Goal: Find contact information: Find contact information

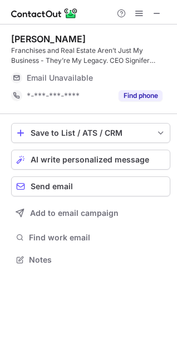
scroll to position [252, 177]
click at [152, 9] on button at bounding box center [156, 13] width 13 height 13
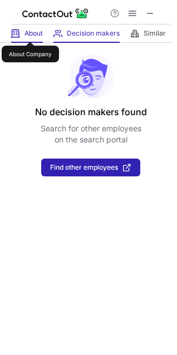
click at [31, 32] on span "About" at bounding box center [34, 33] width 18 height 9
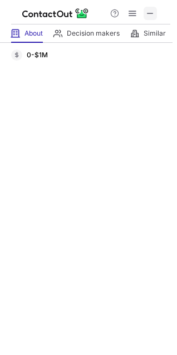
click at [150, 13] on span at bounding box center [150, 13] width 9 height 9
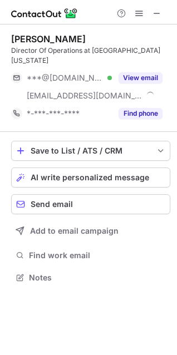
scroll to position [270, 177]
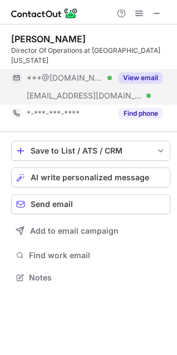
click at [136, 74] on button "View email" at bounding box center [141, 77] width 44 height 11
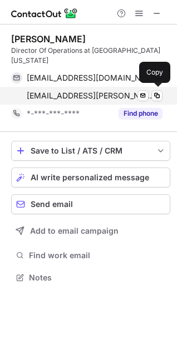
click at [48, 94] on span "ajwad.ashfaq@popeyes.com" at bounding box center [91, 96] width 128 height 10
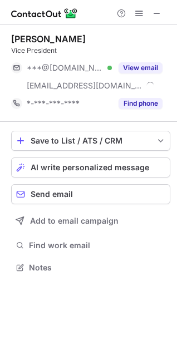
scroll to position [260, 177]
click at [155, 14] on span at bounding box center [157, 13] width 9 height 9
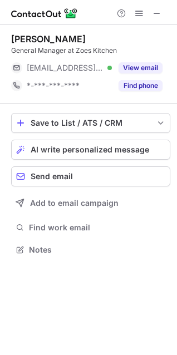
scroll to position [242, 177]
click at [154, 16] on span at bounding box center [157, 13] width 9 height 9
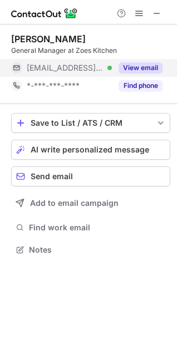
click at [143, 64] on button "View email" at bounding box center [141, 67] width 44 height 11
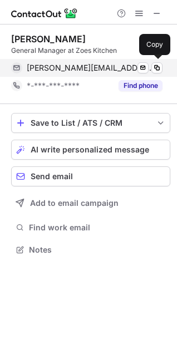
click at [75, 63] on span "william.finkelstein@insightbb.com" at bounding box center [91, 68] width 128 height 10
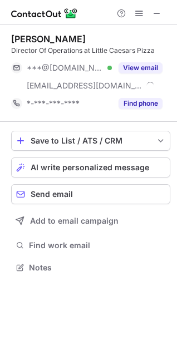
scroll to position [260, 177]
click at [152, 13] on button at bounding box center [156, 13] width 13 height 13
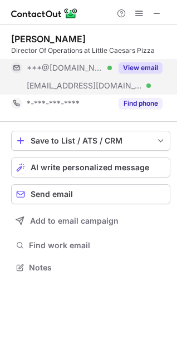
click at [145, 68] on button "View email" at bounding box center [141, 67] width 44 height 11
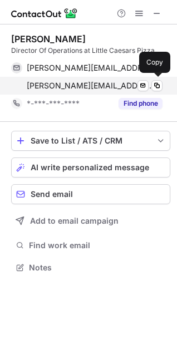
click at [66, 91] on div "daniel.hillmann@lcecorp.com Verified Send email Copy" at bounding box center [87, 86] width 152 height 18
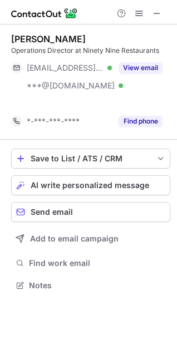
scroll to position [260, 177]
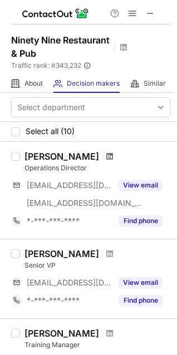
click at [106, 156] on span at bounding box center [109, 156] width 7 height 9
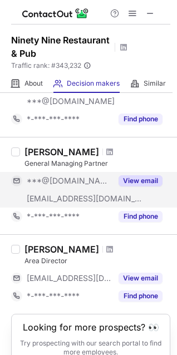
scroll to position [945, 0]
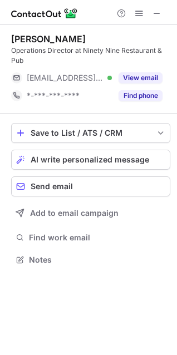
scroll to position [252, 177]
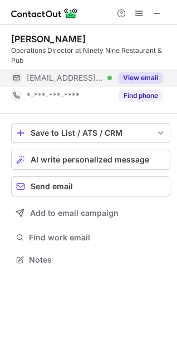
click at [128, 80] on button "View email" at bounding box center [141, 77] width 44 height 11
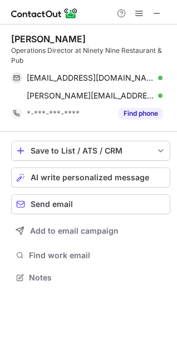
scroll to position [270, 177]
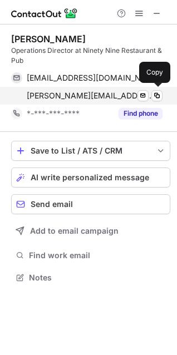
click at [60, 92] on span "alan.kerr@99restaurants.com" at bounding box center [91, 96] width 128 height 10
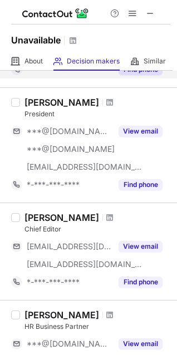
scroll to position [167, 0]
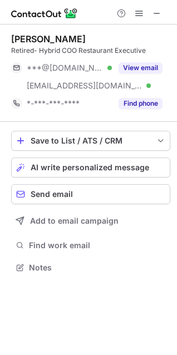
scroll to position [260, 177]
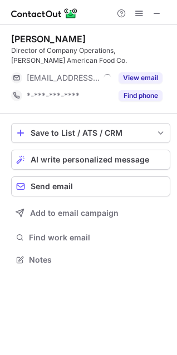
scroll to position [252, 177]
click at [152, 12] on button at bounding box center [156, 13] width 13 height 13
click at [152, 15] on button at bounding box center [156, 13] width 13 height 13
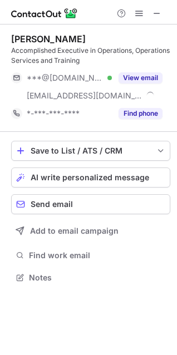
scroll to position [270, 177]
click at [159, 13] on span at bounding box center [157, 13] width 9 height 9
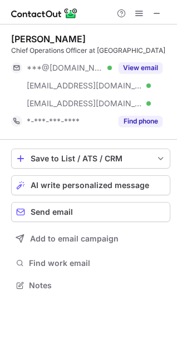
scroll to position [278, 177]
click at [154, 12] on span at bounding box center [157, 13] width 9 height 9
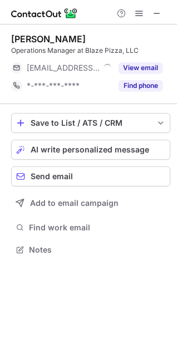
scroll to position [242, 177]
click at [152, 14] on button at bounding box center [156, 13] width 13 height 13
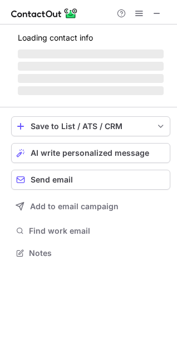
scroll to position [242, 177]
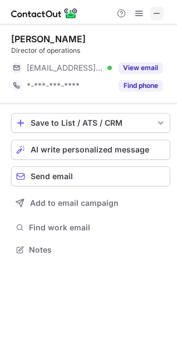
click at [158, 14] on span at bounding box center [157, 13] width 9 height 9
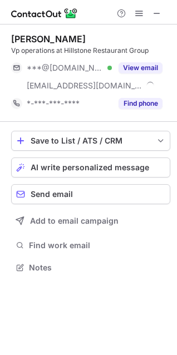
scroll to position [260, 177]
click at [160, 13] on span at bounding box center [157, 13] width 9 height 9
